Goal: Book appointment/travel/reservation

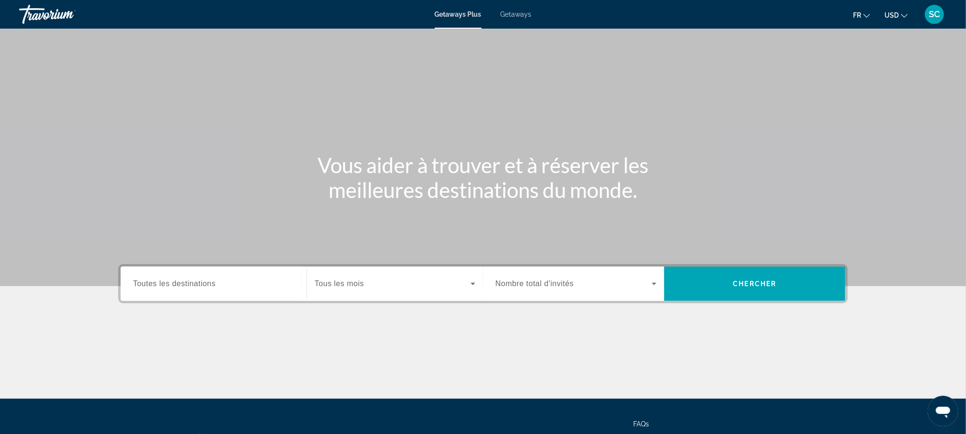
click at [252, 282] on input "Destination Toutes les destinations" at bounding box center [213, 283] width 161 height 11
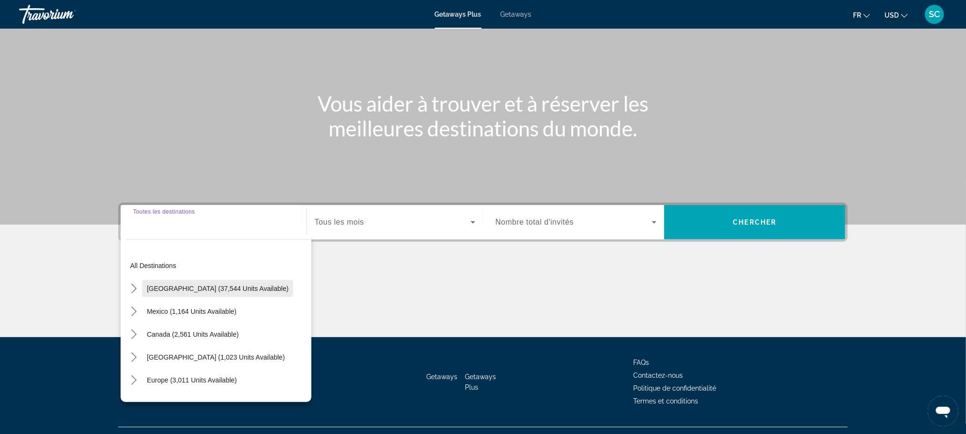
scroll to position [81, 0]
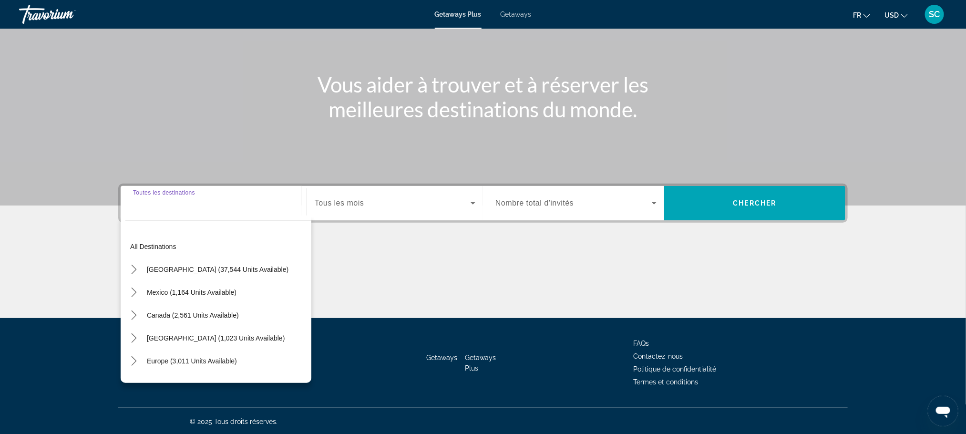
click at [210, 199] on input "Destination Toutes les destinations" at bounding box center [213, 203] width 161 height 11
click at [642, 209] on div "Search widget" at bounding box center [575, 203] width 161 height 27
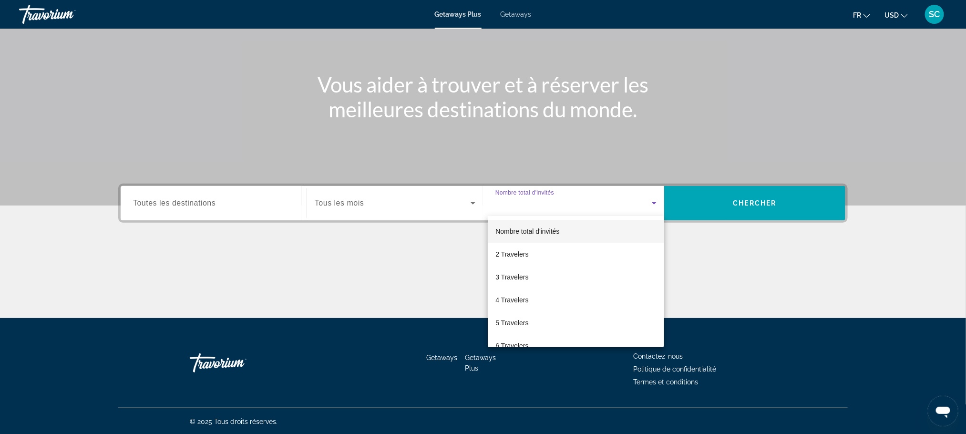
click at [225, 219] on div at bounding box center [483, 217] width 966 height 434
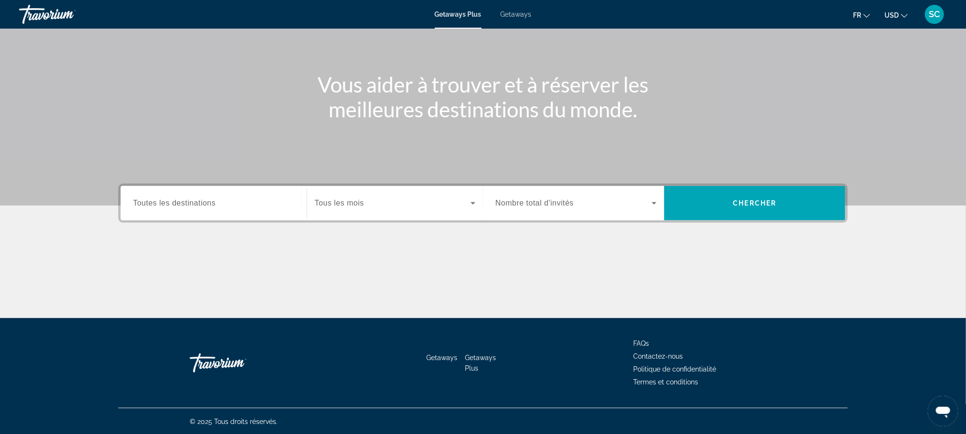
click at [176, 201] on span "Toutes les destinations" at bounding box center [174, 203] width 82 height 8
click at [176, 201] on input "Destination Toutes les destinations" at bounding box center [213, 203] width 161 height 11
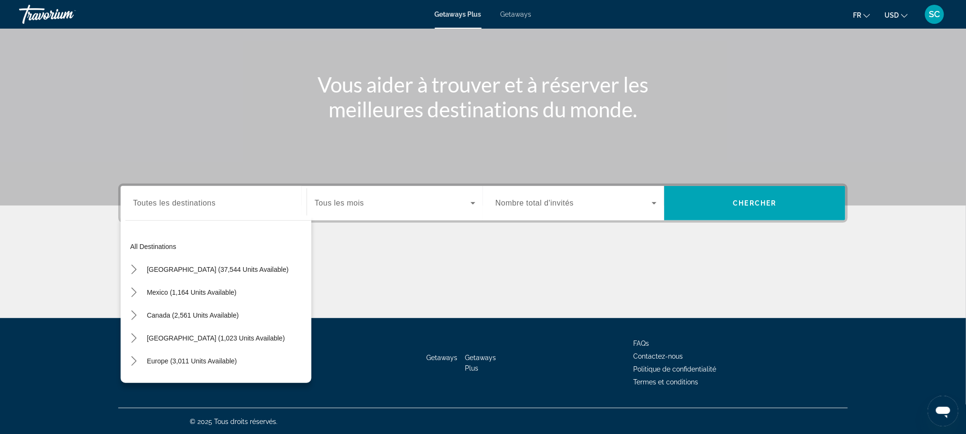
click at [172, 208] on div "Search widget" at bounding box center [213, 203] width 161 height 27
click at [128, 292] on mat-icon "Toggle South Pacific and Oceania (109 units available) submenu" at bounding box center [133, 292] width 17 height 17
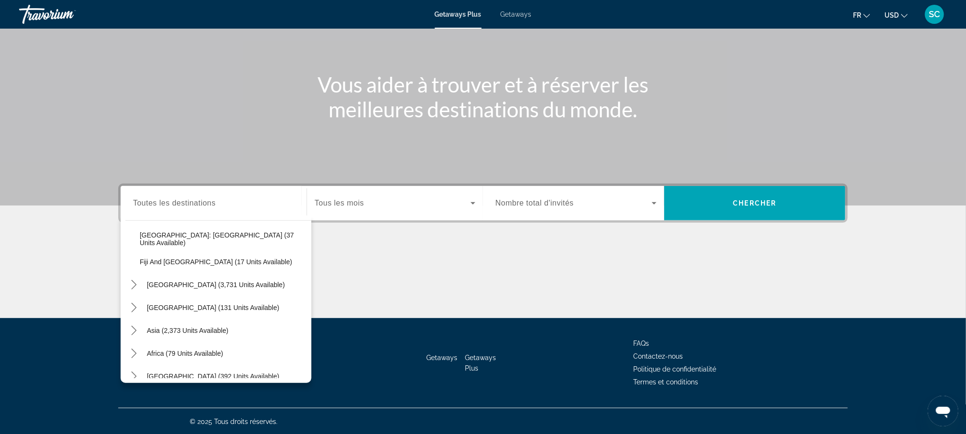
scroll to position [220, 0]
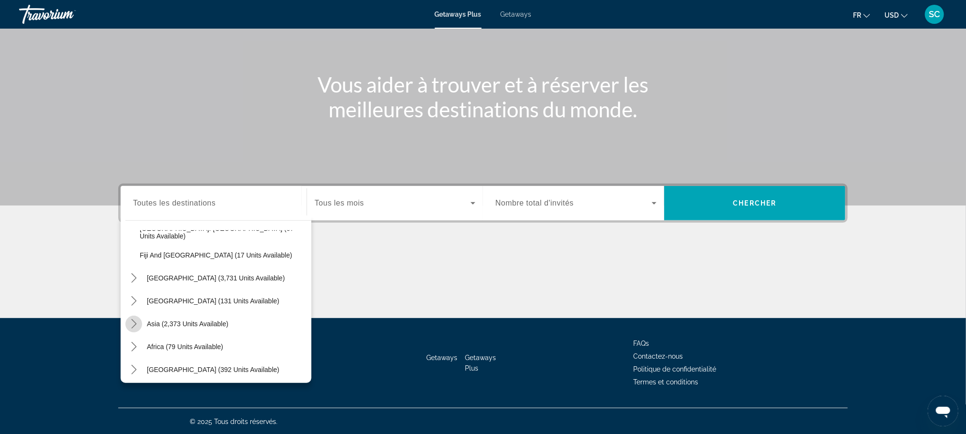
click at [139, 321] on mat-icon "Toggle Asia (2,373 units available) submenu" at bounding box center [133, 324] width 17 height 17
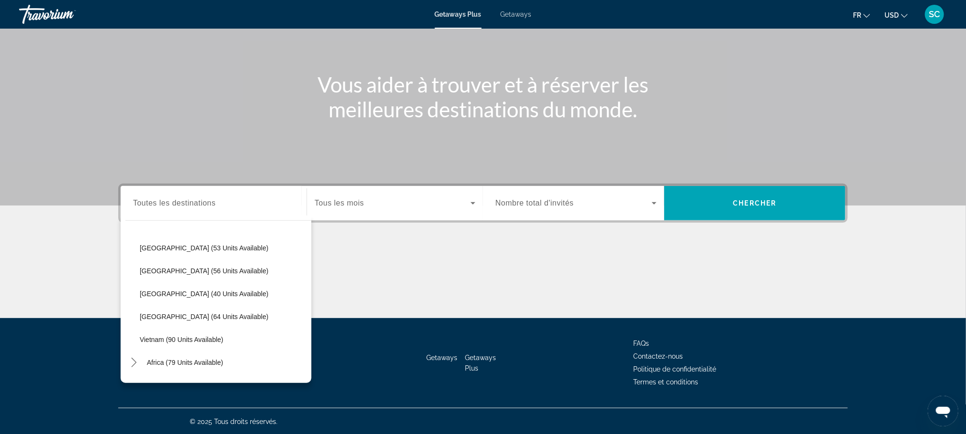
scroll to position [452, 0]
